Goal: Task Accomplishment & Management: Use online tool/utility

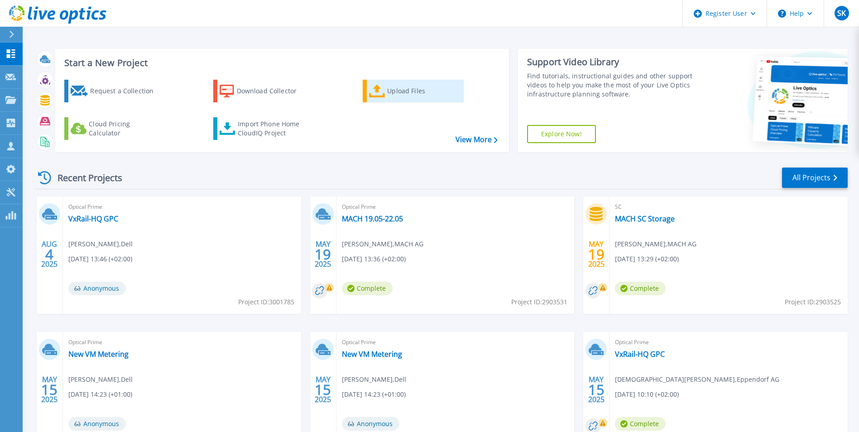
click at [378, 90] on icon at bounding box center [377, 91] width 16 height 13
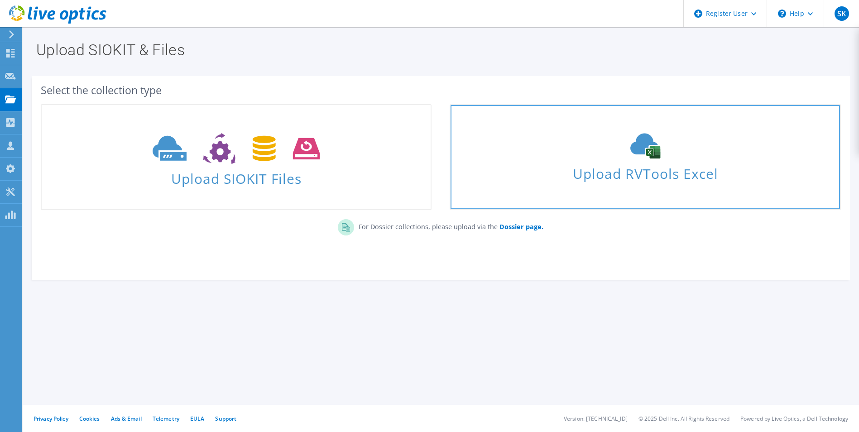
click at [608, 180] on span "Upload RVTools Excel" at bounding box center [645, 171] width 389 height 19
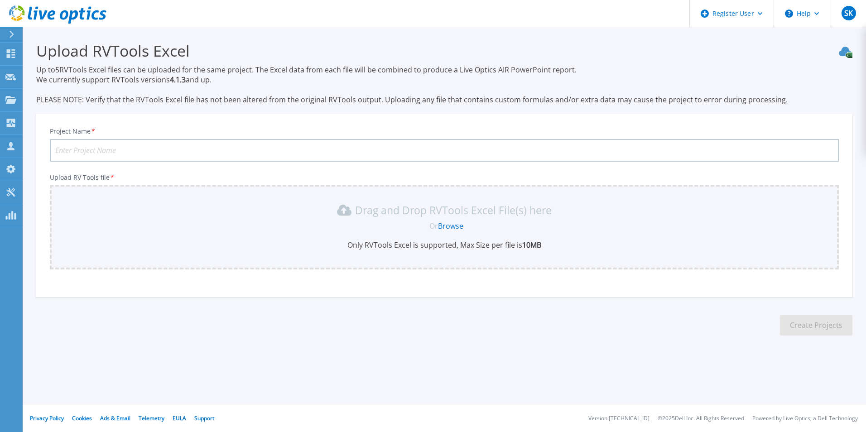
click at [454, 225] on link "Browse" at bounding box center [450, 226] width 25 height 10
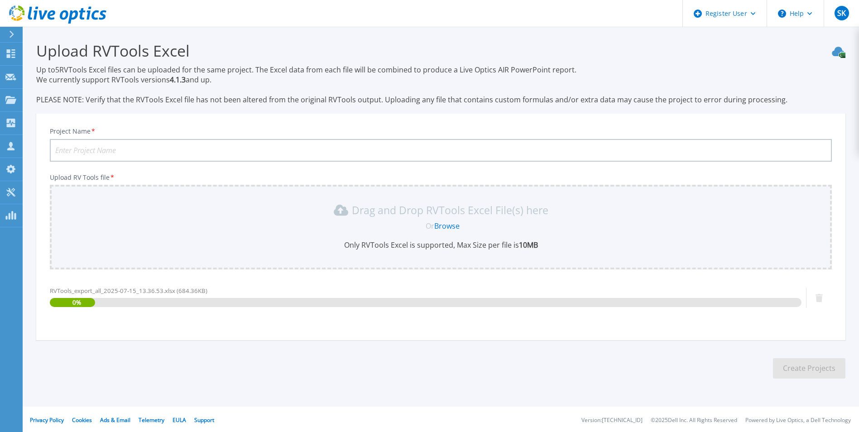
scroll to position [2, 0]
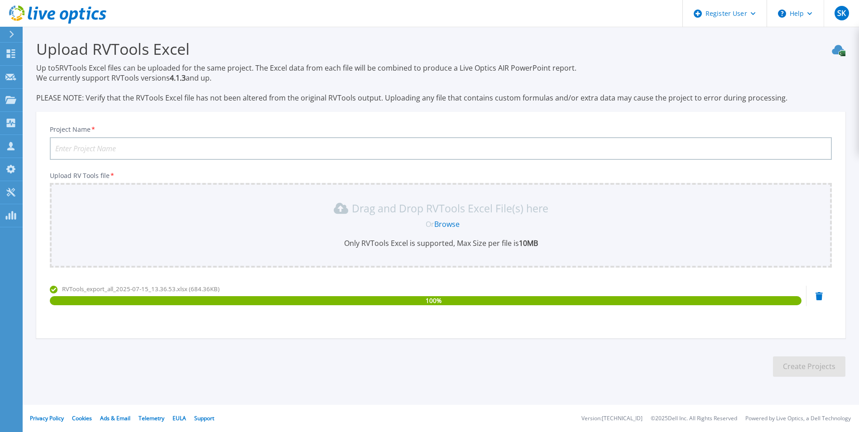
click at [122, 146] on input "Project Name *" at bounding box center [441, 148] width 782 height 23
type input "RV Tools Hengst"
click at [808, 369] on button "Create Projects" at bounding box center [809, 366] width 72 height 20
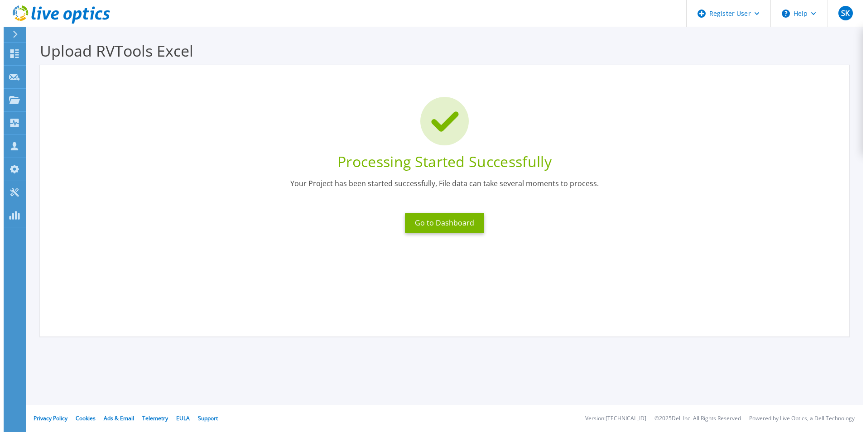
scroll to position [0, 0]
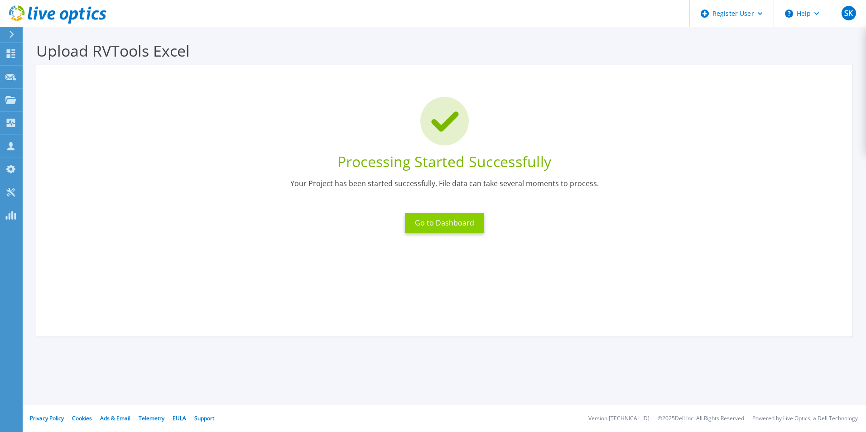
click at [464, 220] on button "Go to Dashboard" at bounding box center [444, 223] width 79 height 20
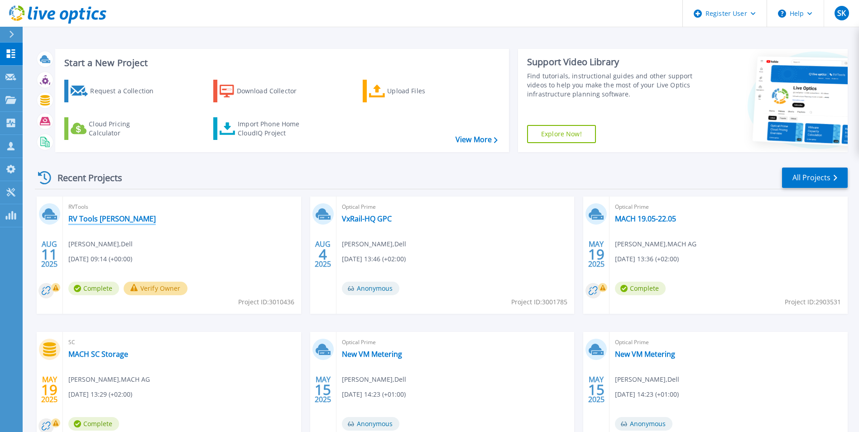
click at [86, 218] on link "RV Tools Hengst" at bounding box center [111, 218] width 87 height 9
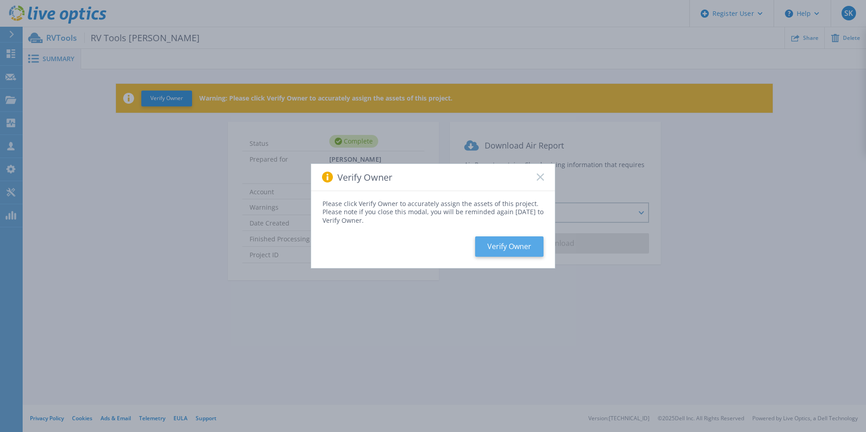
click at [503, 244] on button "Verify Owner" at bounding box center [509, 246] width 68 height 20
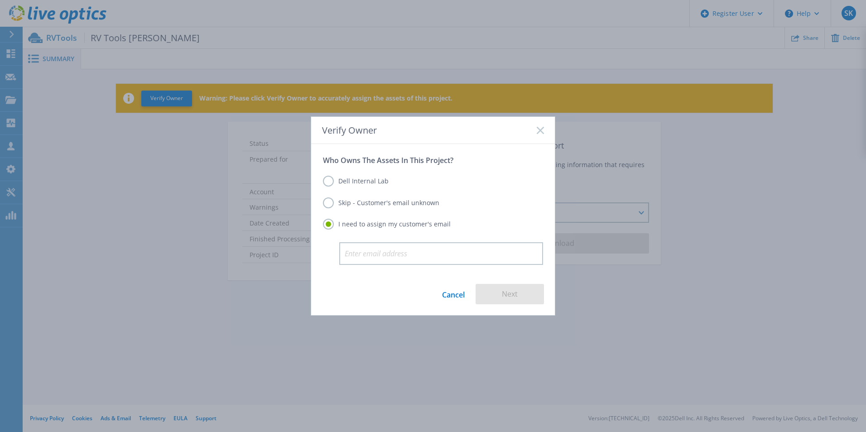
click at [384, 203] on label "Skip - Customer's email unknown" at bounding box center [381, 202] width 116 height 11
click at [0, 0] on input "Skip - Customer's email unknown" at bounding box center [0, 0] width 0 height 0
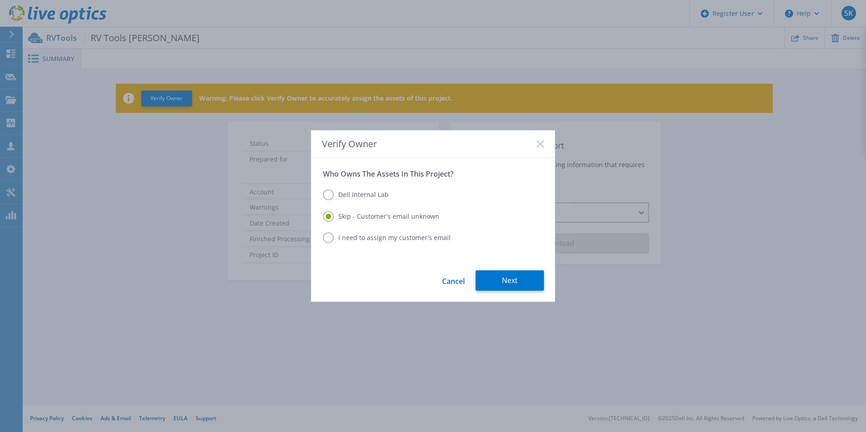
click at [534, 279] on button "Next" at bounding box center [509, 280] width 68 height 20
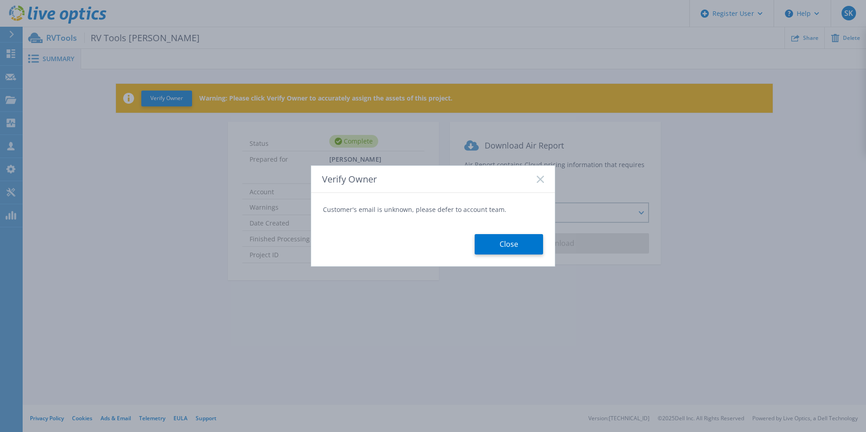
click at [517, 244] on button "Close" at bounding box center [509, 244] width 68 height 20
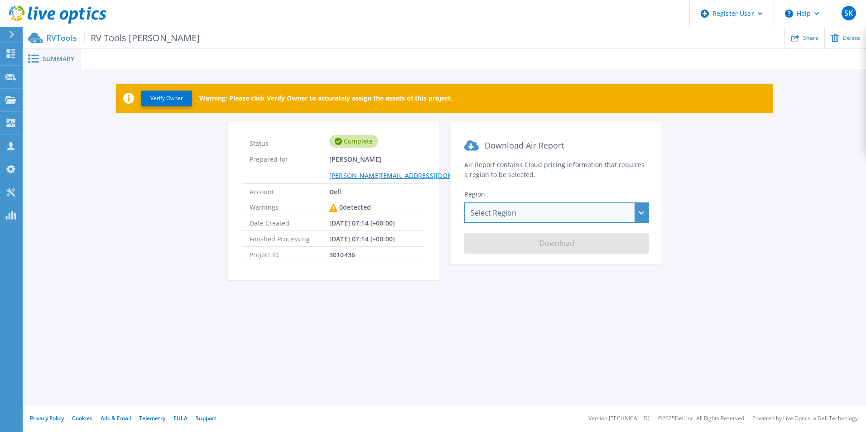
click at [540, 209] on div "Select Region [GEOGRAPHIC_DATA] ([GEOGRAPHIC_DATA]) [GEOGRAPHIC_DATA] ([GEOGRAP…" at bounding box center [556, 212] width 185 height 20
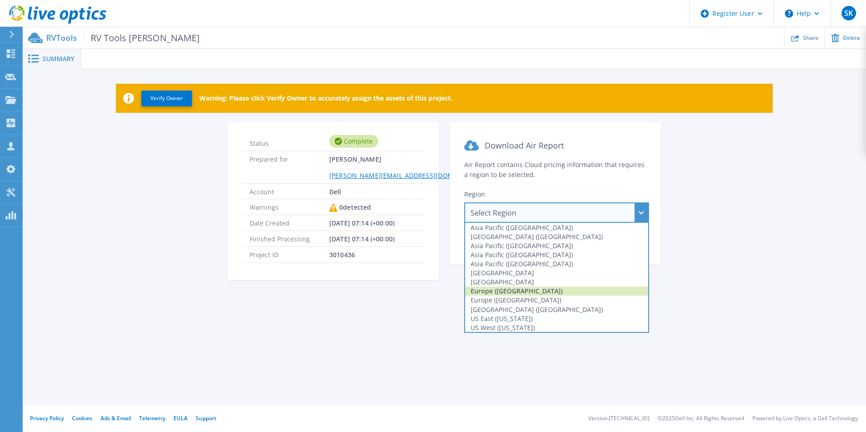
click at [549, 291] on div "Europe ([GEOGRAPHIC_DATA])" at bounding box center [556, 291] width 183 height 9
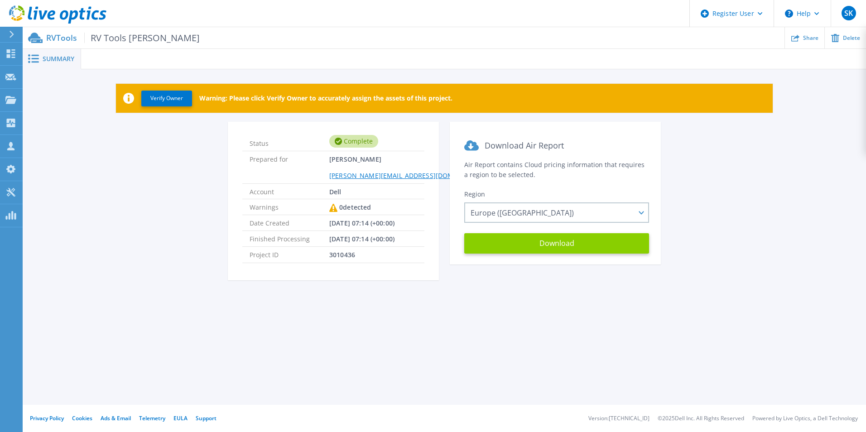
click at [565, 244] on button "Download" at bounding box center [556, 243] width 185 height 20
